Goal: Task Accomplishment & Management: Use online tool/utility

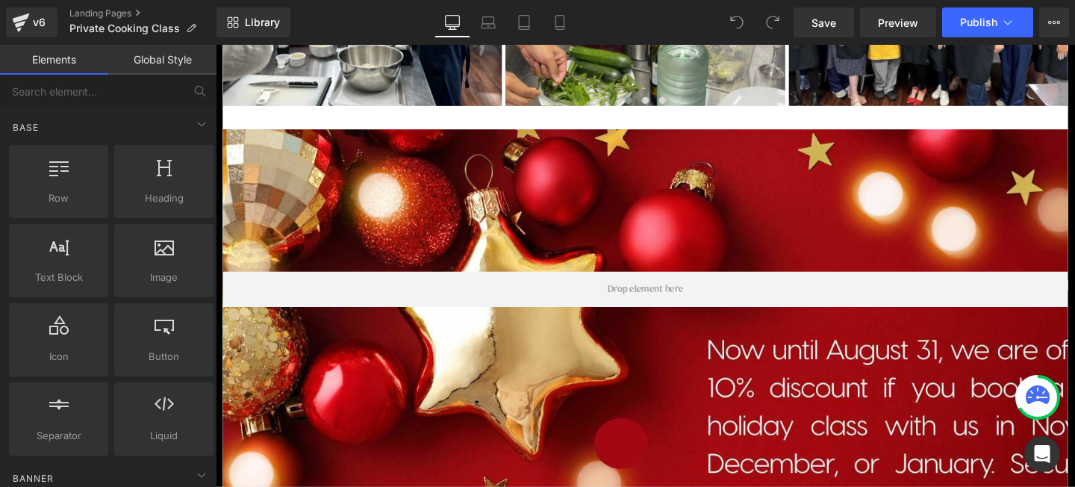
scroll to position [1085, 0]
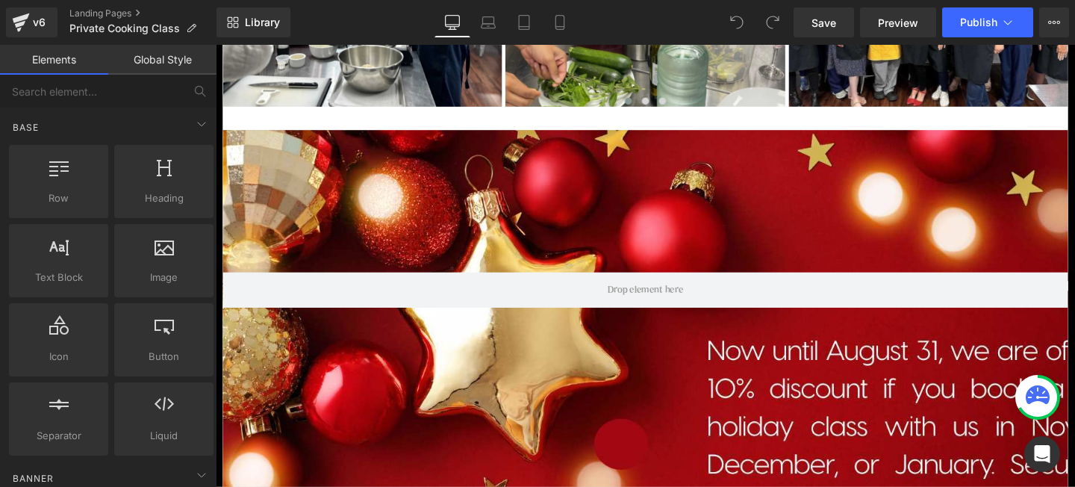
click at [432, 252] on div at bounding box center [667, 375] width 889 height 483
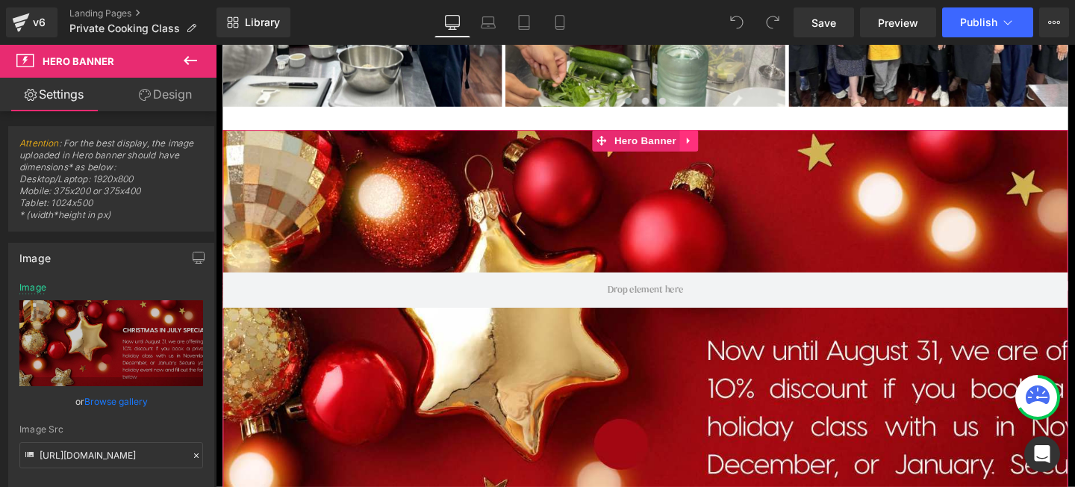
click at [711, 149] on icon at bounding box center [714, 145] width 10 height 11
click at [722, 149] on icon at bounding box center [723, 145] width 10 height 10
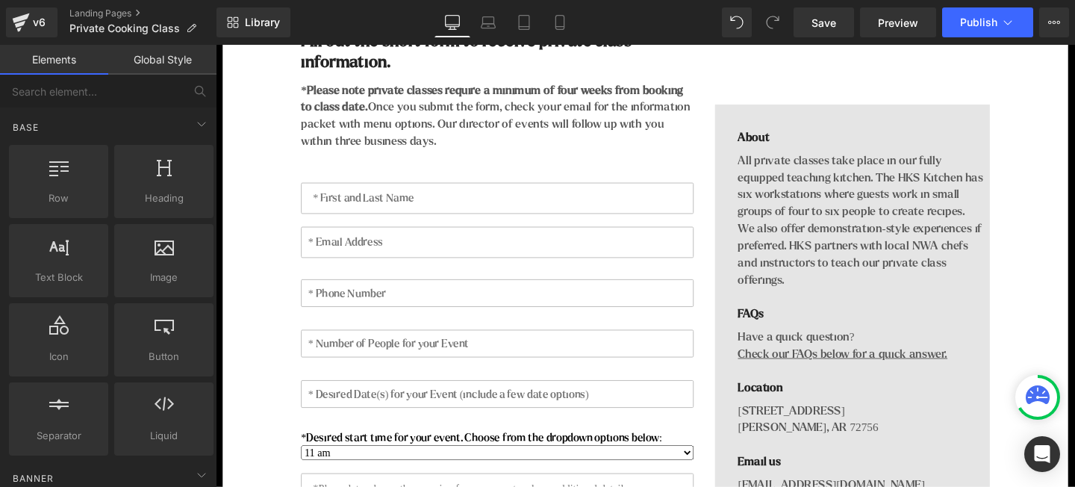
scroll to position [1209, 0]
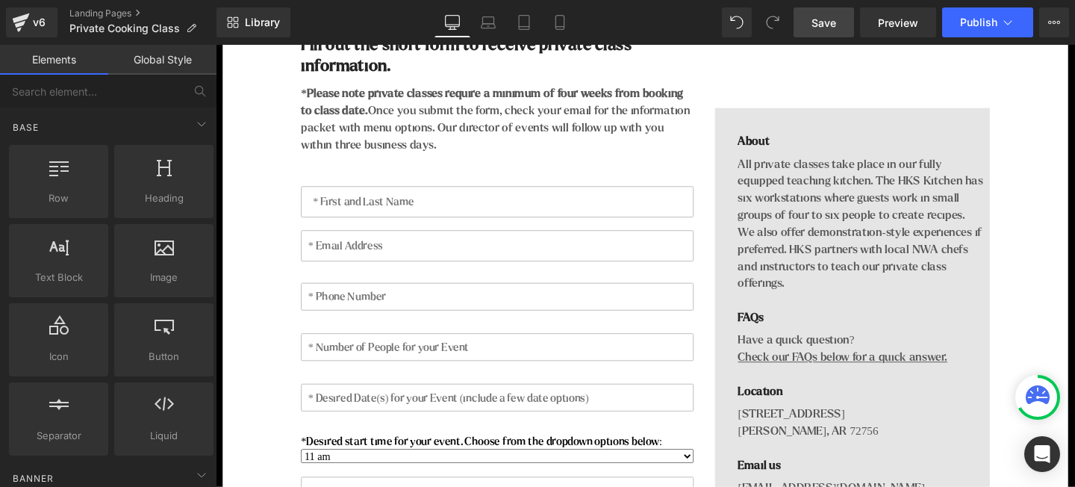
click at [828, 29] on span "Save" at bounding box center [824, 23] width 25 height 16
click at [827, 34] on link "Save" at bounding box center [824, 22] width 60 height 30
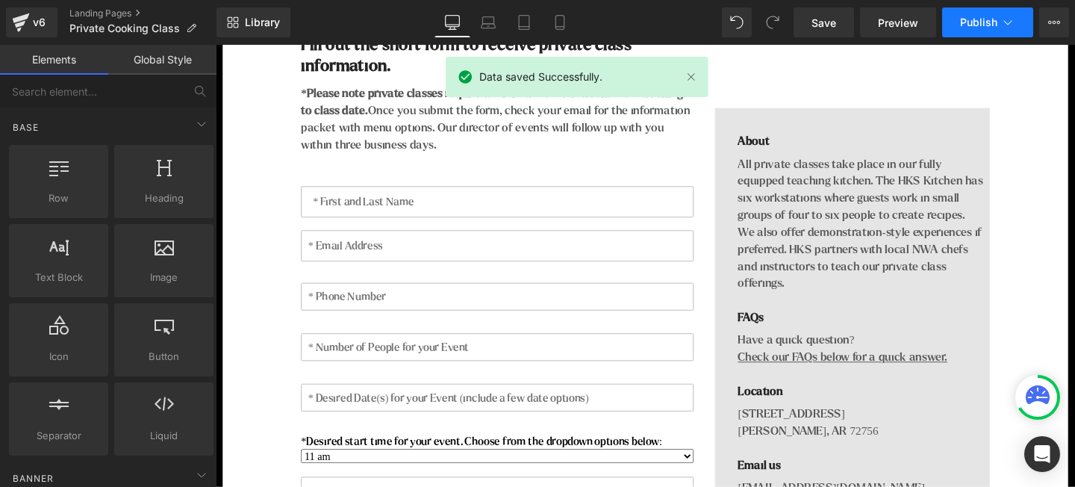
click at [979, 23] on span "Publish" at bounding box center [978, 22] width 37 height 12
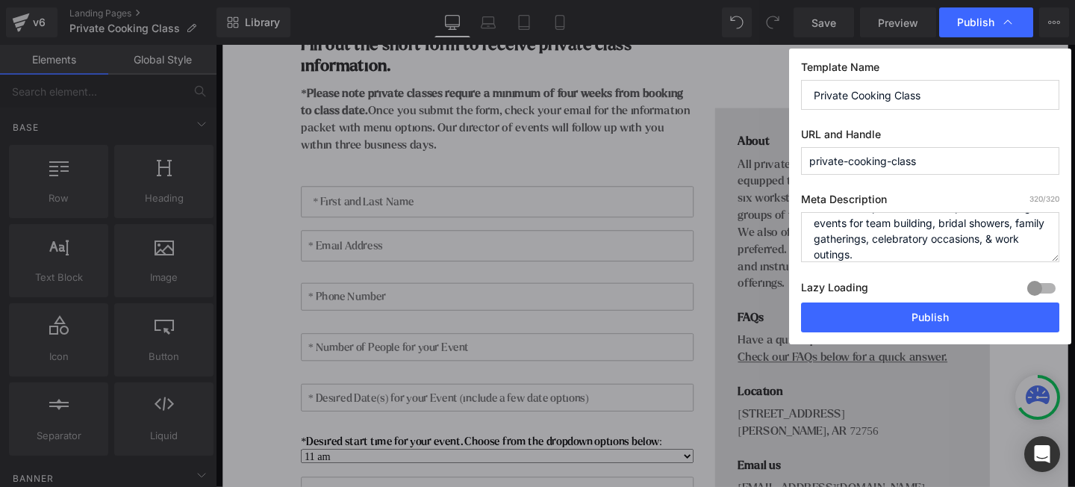
scroll to position [94, 0]
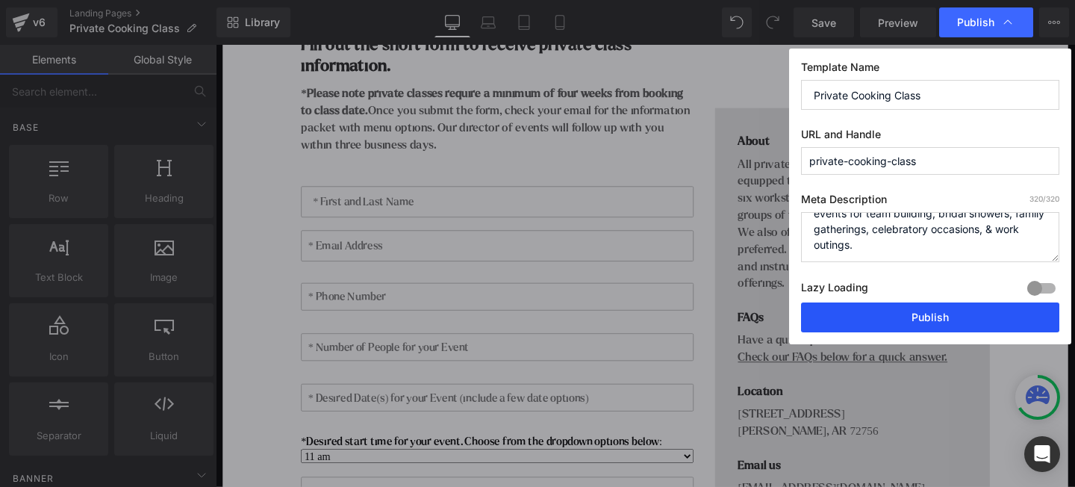
click at [928, 317] on button "Publish" at bounding box center [930, 317] width 258 height 30
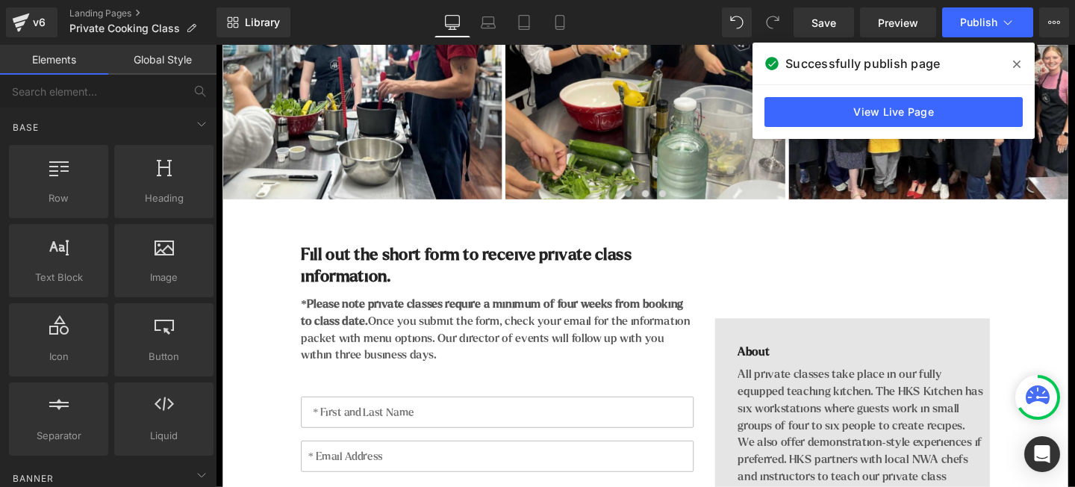
scroll to position [991, 0]
